Goal: Task Accomplishment & Management: Manage account settings

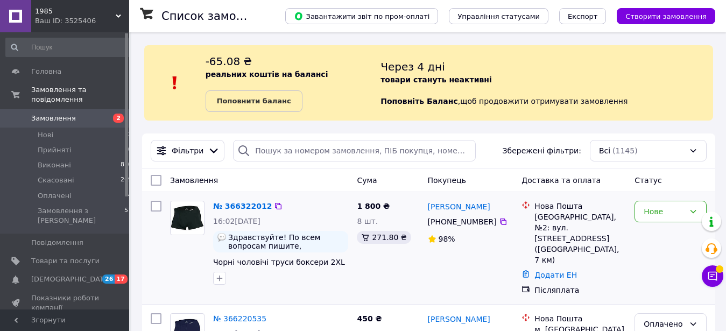
click at [195, 223] on img at bounding box center [187, 218] width 33 height 26
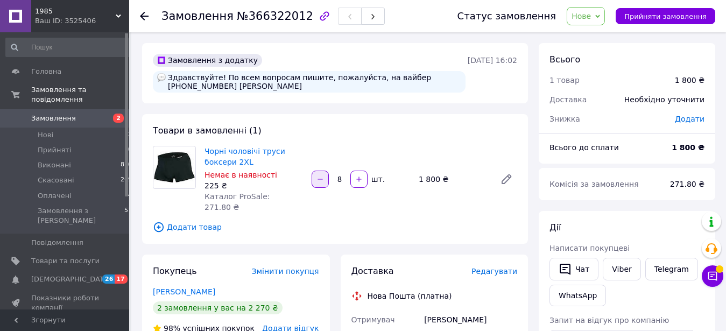
click at [320, 175] on icon "button" at bounding box center [320, 179] width 8 height 8
type input "7"
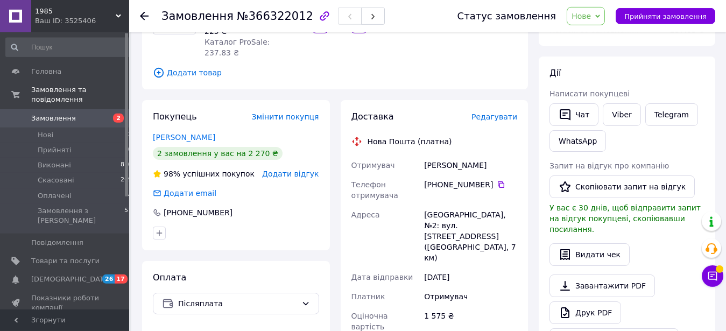
scroll to position [165, 0]
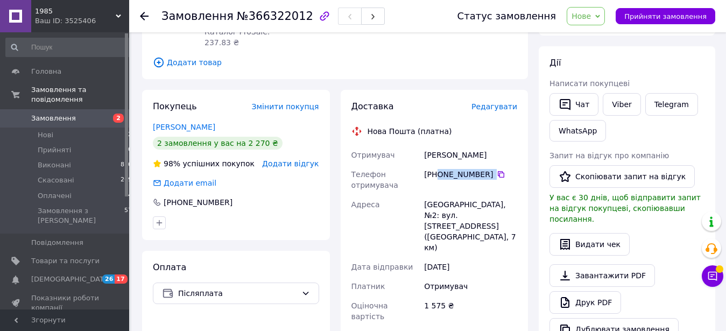
drag, startPoint x: 437, startPoint y: 166, endPoint x: 492, endPoint y: 166, distance: 55.4
click at [492, 169] on div "[PHONE_NUMBER]" at bounding box center [470, 174] width 93 height 11
click at [498, 170] on icon at bounding box center [501, 174] width 9 height 9
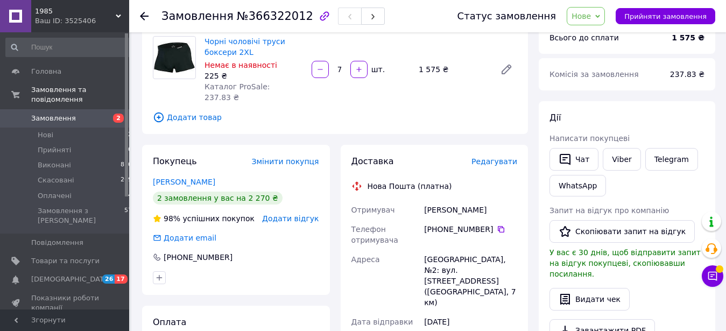
scroll to position [384, 0]
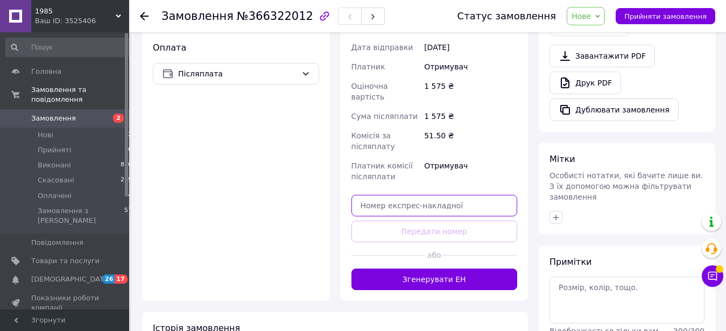
click at [411, 195] on input "text" at bounding box center [434, 206] width 166 height 22
paste input "20451269269097"
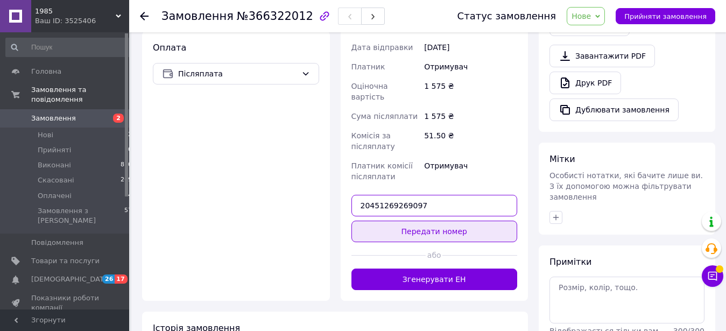
type input "20451269269097"
click at [429, 221] on button "Передати номер" at bounding box center [434, 232] width 166 height 22
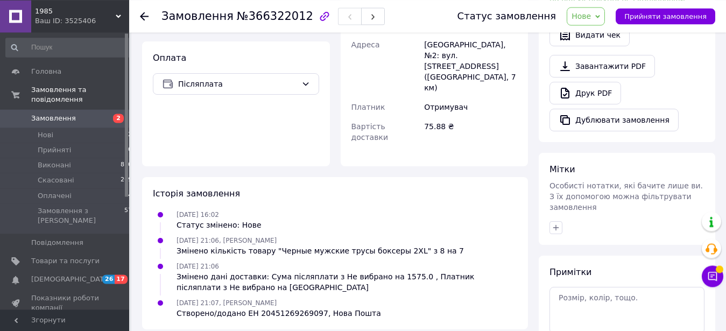
scroll to position [165, 0]
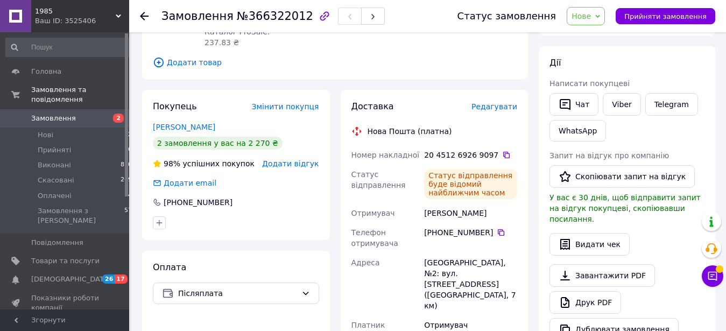
click at [73, 109] on link "Замовлення 2" at bounding box center [69, 118] width 138 height 18
